Goal: Transaction & Acquisition: Purchase product/service

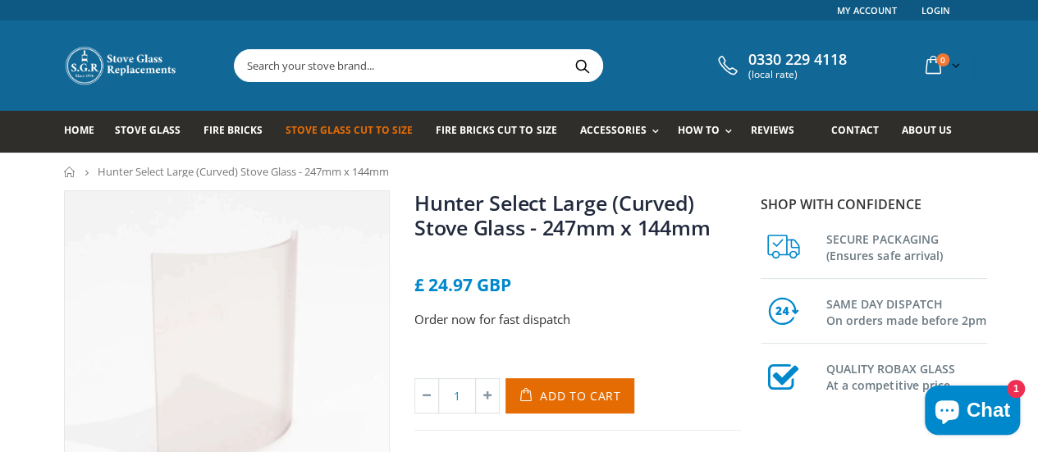
click at [361, 137] on span "Stove Glass Cut To Size" at bounding box center [349, 130] width 127 height 14
click at [128, 127] on span "Stove Glass" at bounding box center [148, 130] width 66 height 14
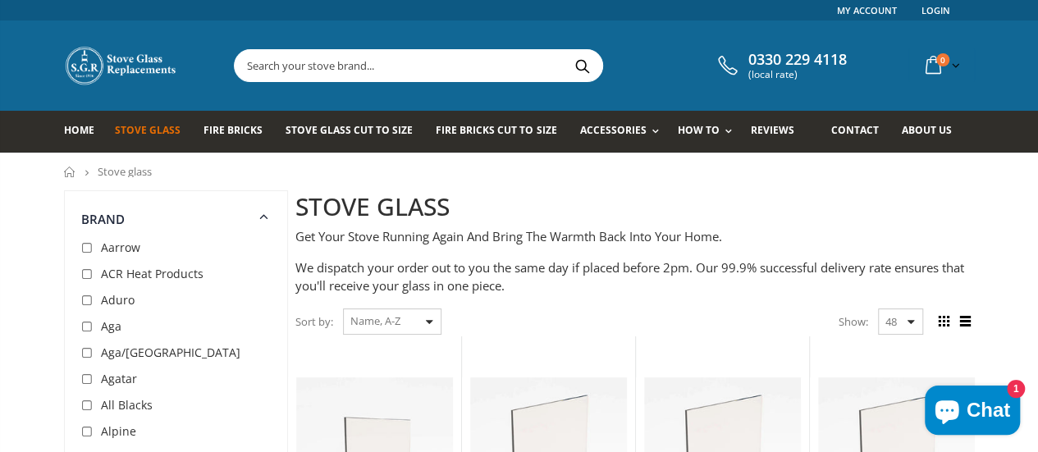
click at [292, 65] on input "text" at bounding box center [510, 65] width 551 height 31
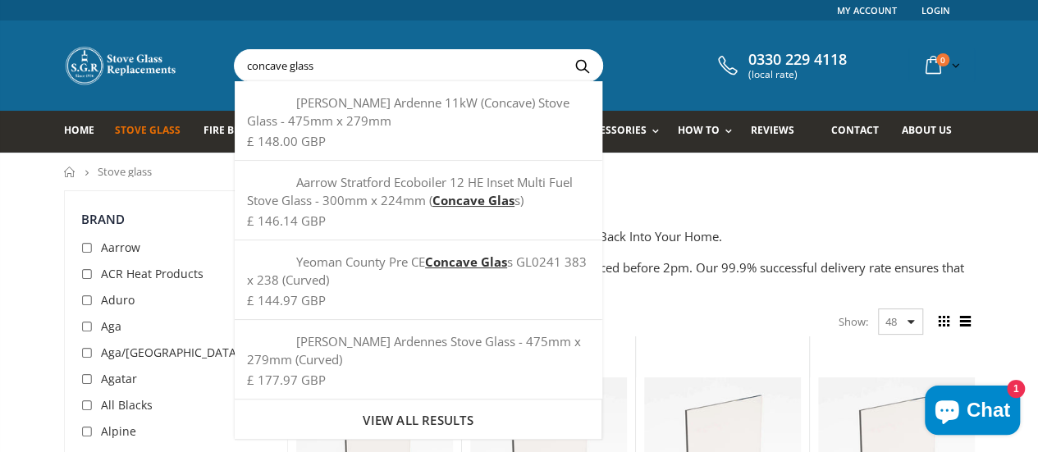
type input "concave glass"
click at [564, 50] on button "Search" at bounding box center [582, 65] width 37 height 31
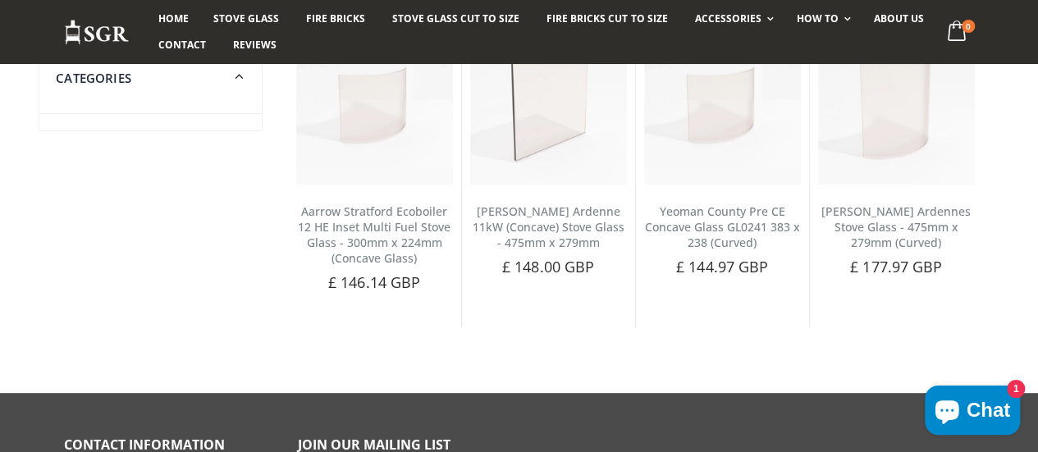
scroll to position [231, 0]
